Goal: Transaction & Acquisition: Purchase product/service

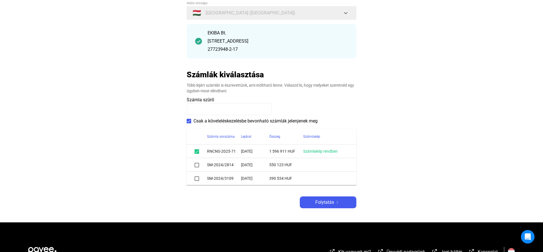
scroll to position [58, 0]
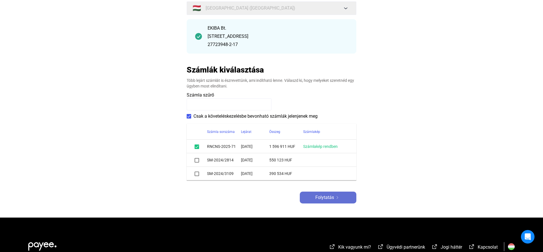
click at [341, 195] on div "Folytatás" at bounding box center [327, 197] width 53 height 7
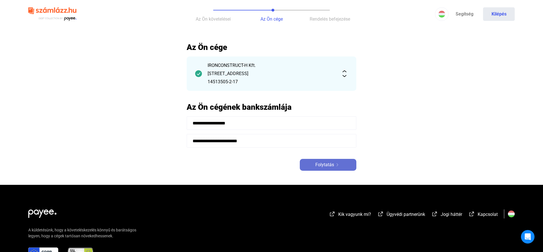
click at [328, 163] on span "Folytatás" at bounding box center [324, 165] width 19 height 7
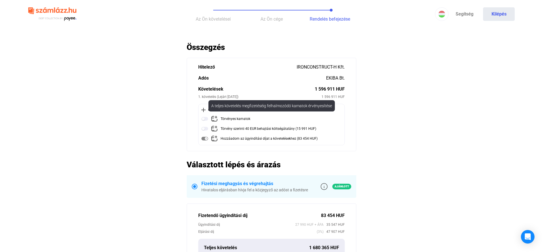
click at [204, 120] on img at bounding box center [204, 119] width 7 height 7
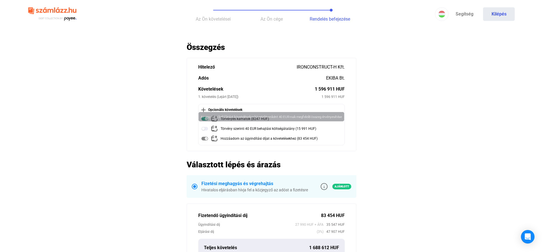
click at [204, 129] on img at bounding box center [204, 129] width 7 height 7
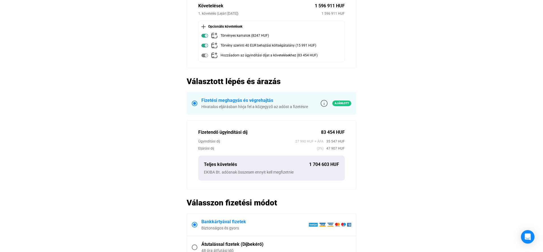
scroll to position [58, 0]
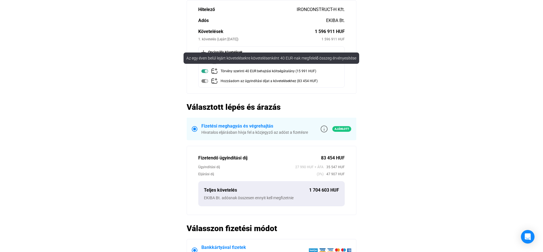
click at [206, 70] on img at bounding box center [204, 71] width 7 height 7
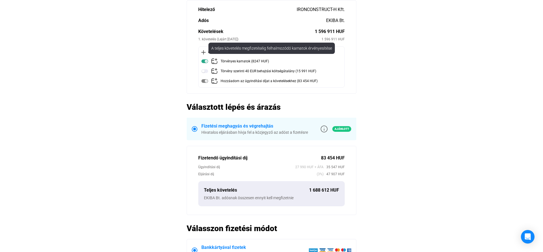
click at [205, 60] on img at bounding box center [204, 61] width 7 height 7
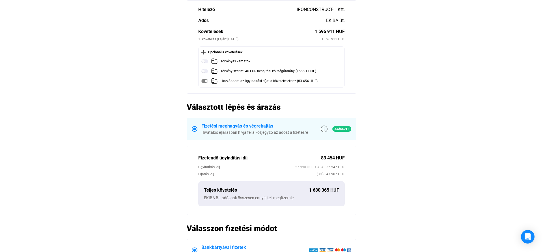
click at [205, 61] on img at bounding box center [204, 61] width 7 height 7
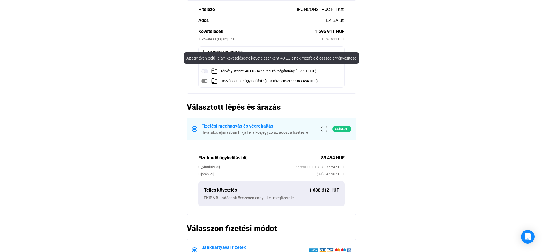
click at [204, 72] on img at bounding box center [204, 71] width 7 height 7
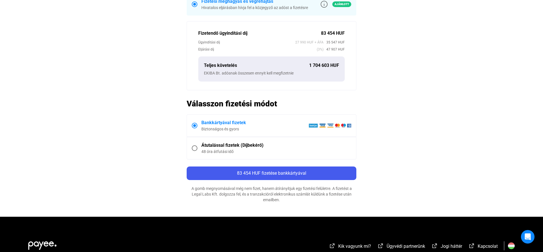
scroll to position [202, 0]
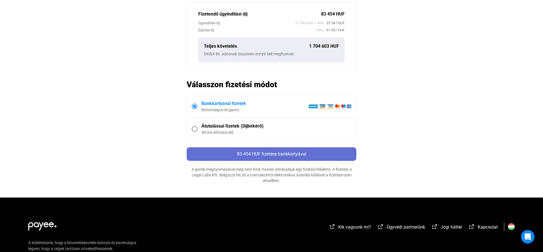
click at [266, 152] on div "83 454 HUF fizetése bankkártyával" at bounding box center [271, 154] width 166 height 7
